Goal: Transaction & Acquisition: Book appointment/travel/reservation

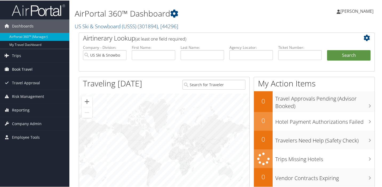
click at [22, 68] on span "Book Travel" at bounding box center [22, 68] width 21 height 13
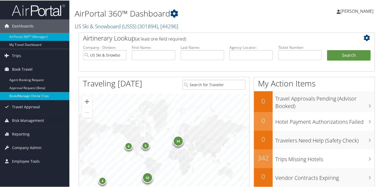
click at [25, 96] on link "Book/Manage Online Trips" at bounding box center [34, 96] width 69 height 8
